Goal: Task Accomplishment & Management: Manage account settings

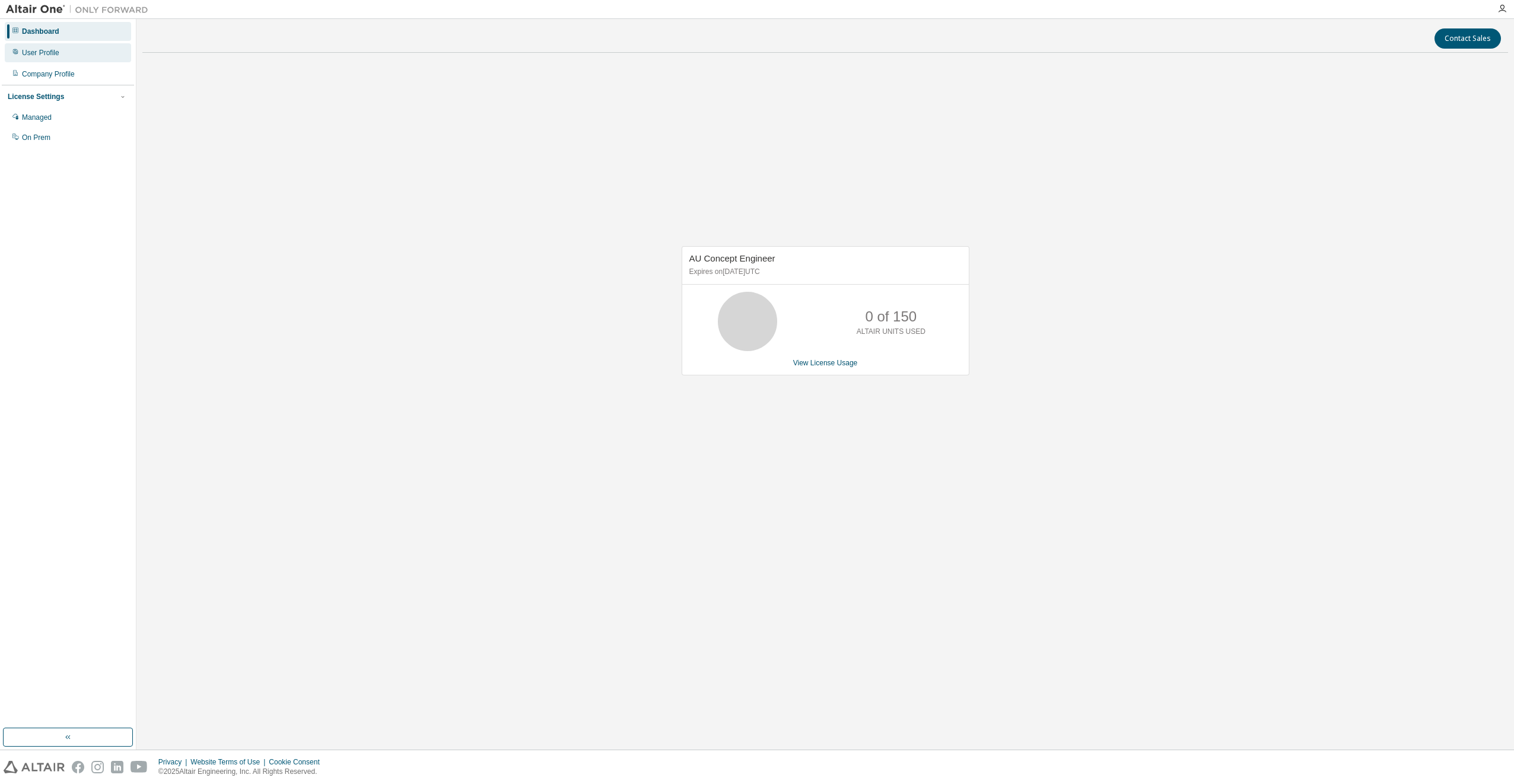
click at [56, 55] on div "User Profile" at bounding box center [40, 52] width 37 height 9
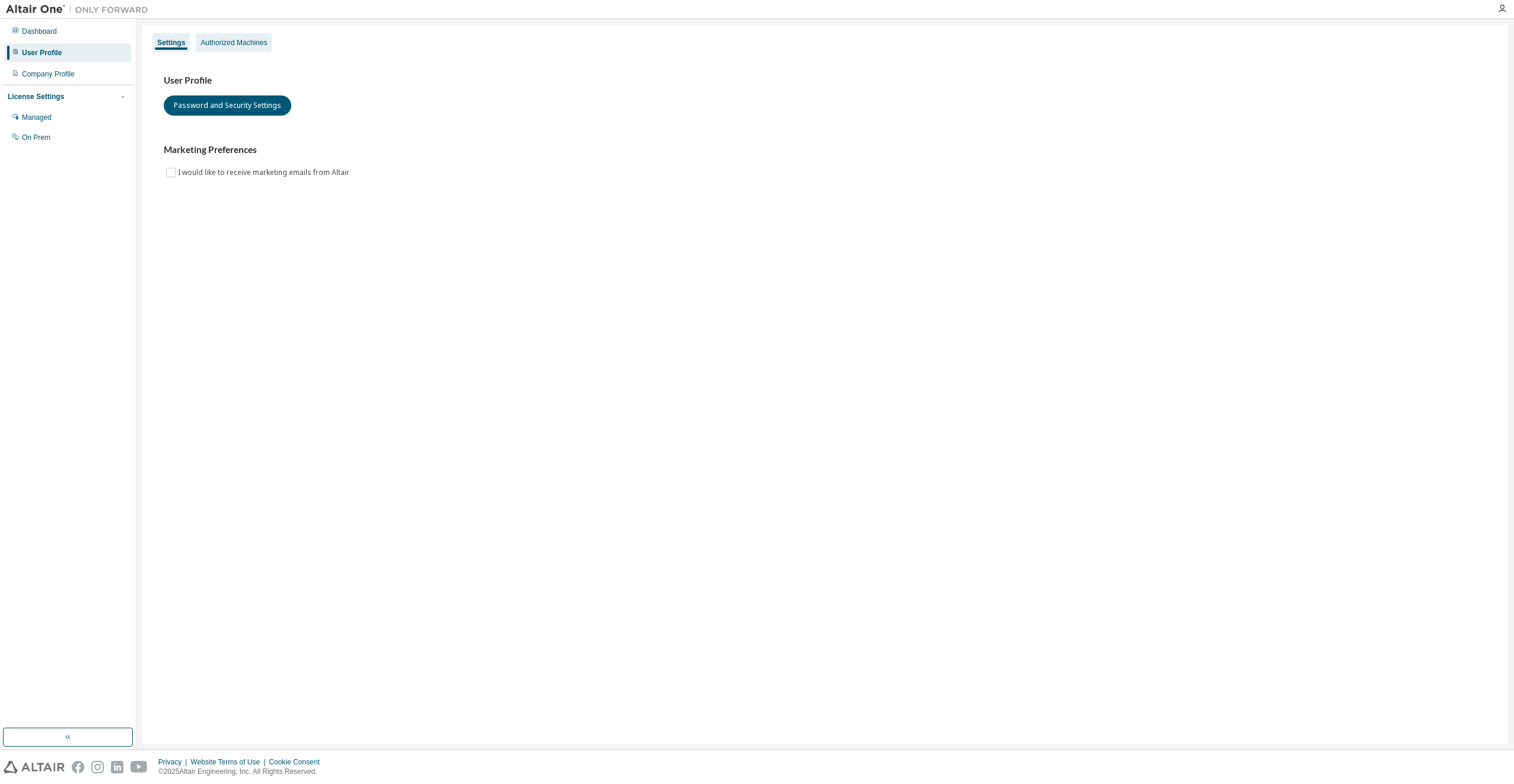
click at [244, 40] on div "Authorized Machines" at bounding box center [233, 42] width 66 height 9
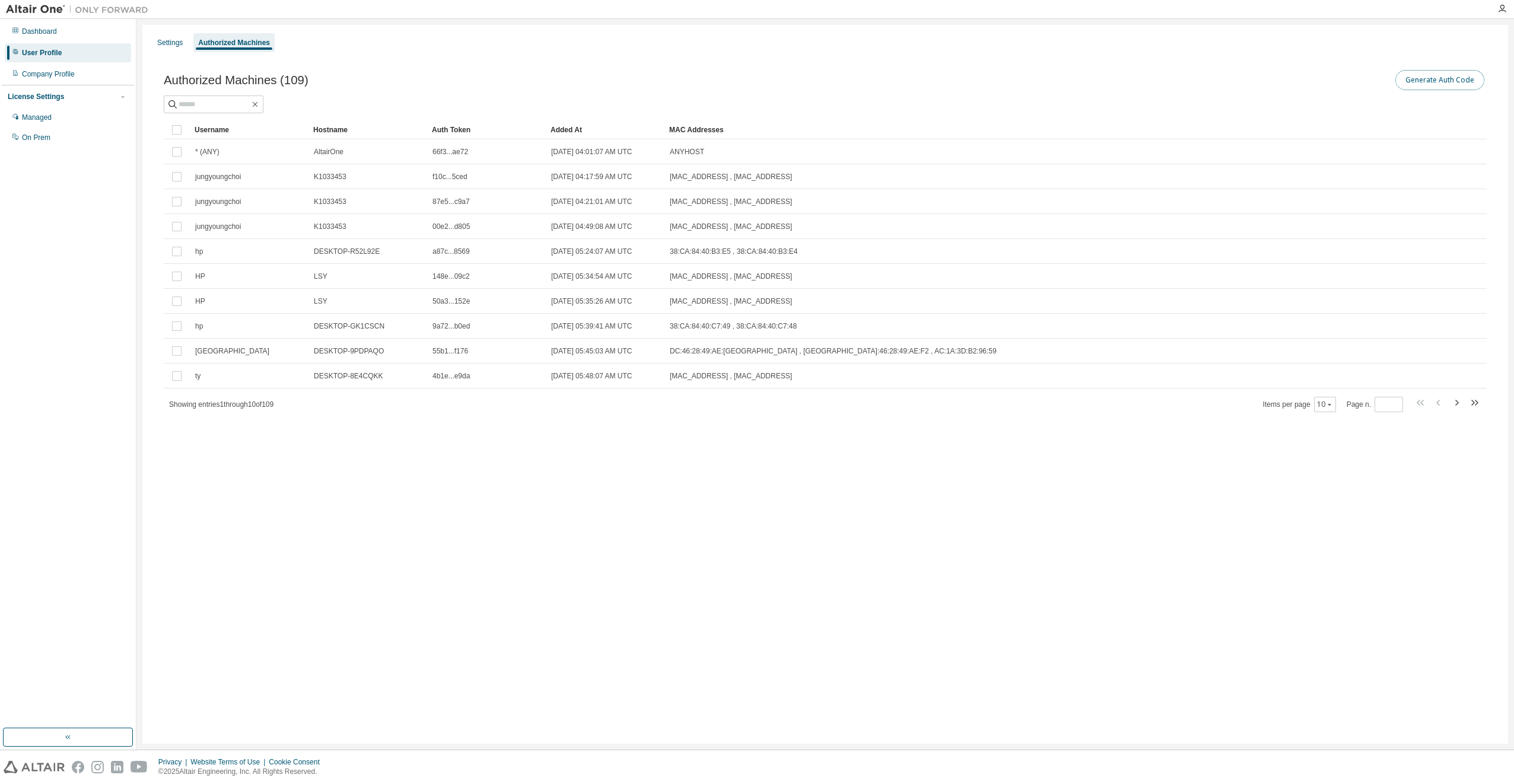
click at [1439, 81] on button "Generate Auth Code" at bounding box center [1440, 80] width 89 height 20
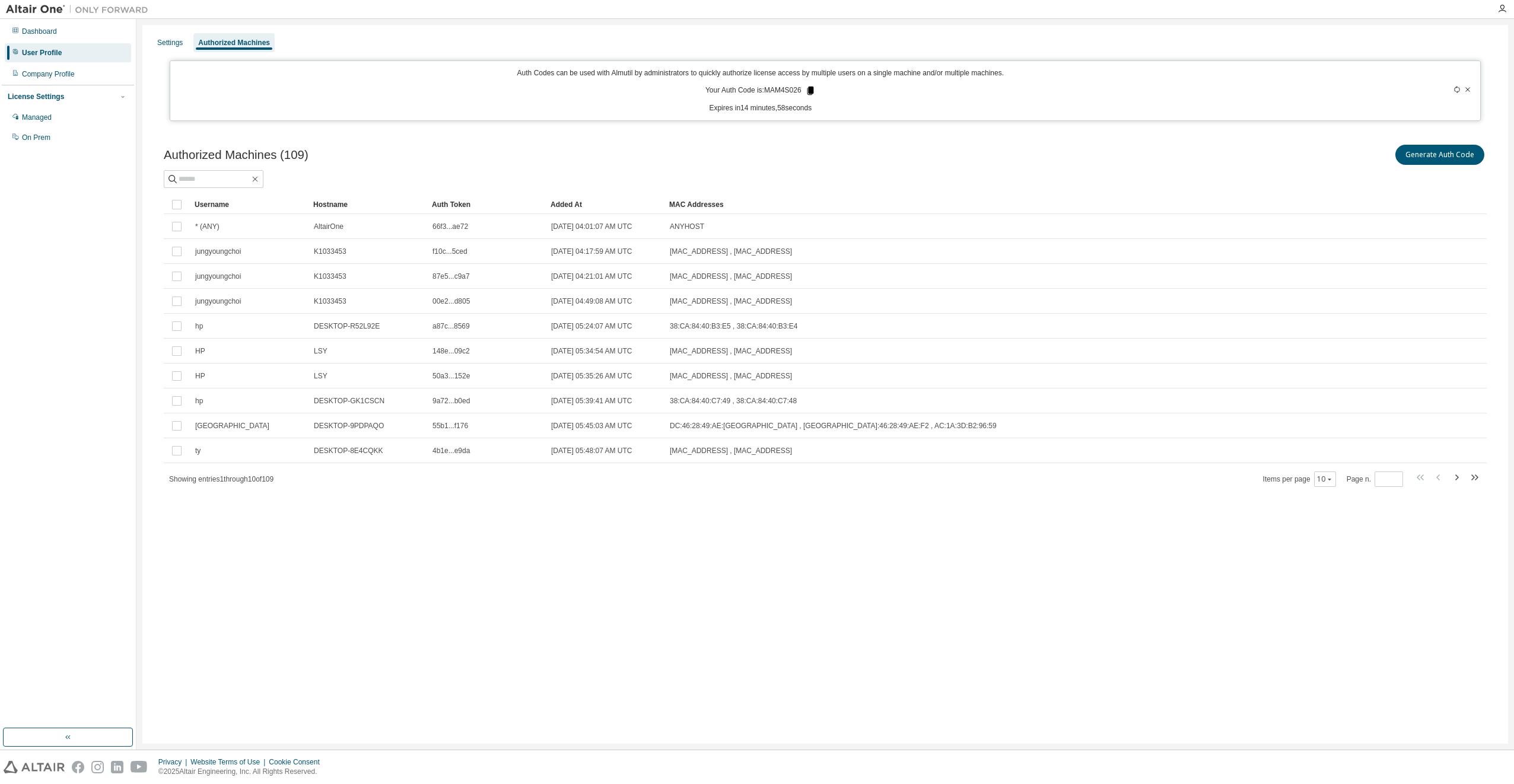
click at [807, 91] on icon at bounding box center [810, 90] width 10 height 10
